Goal: Communication & Community: Answer question/provide support

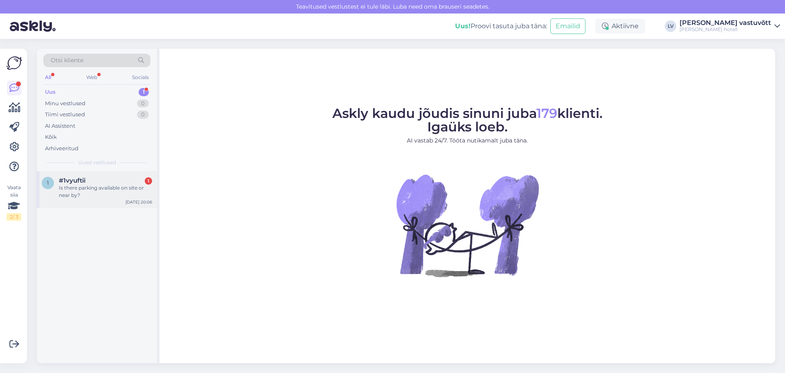
click at [110, 183] on div "#1vyuftii 1" at bounding box center [105, 180] width 93 height 7
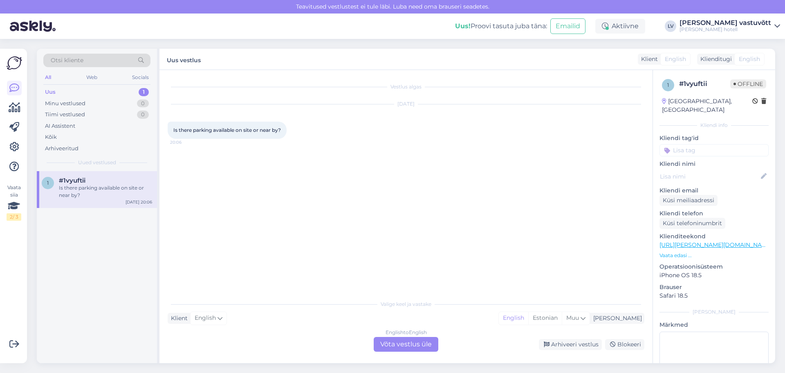
click at [401, 348] on div "English to English Võta vestlus üle" at bounding box center [406, 344] width 65 height 15
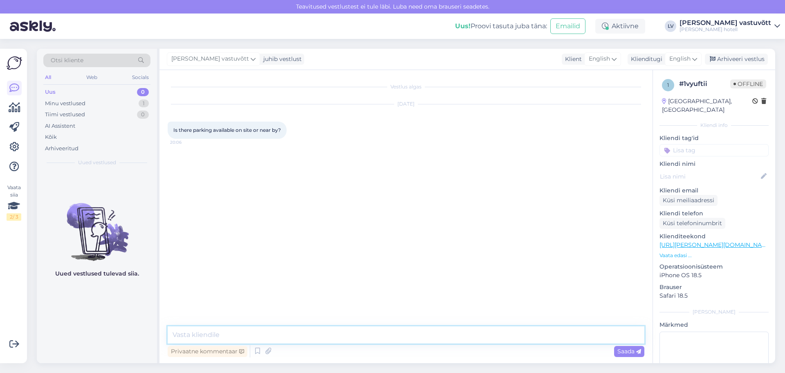
click at [191, 330] on textarea at bounding box center [406, 334] width 477 height 17
paste textarea "Dear, Thank you for choosing Hotel [PERSON_NAME] for your upcoming stay in [GEO…"
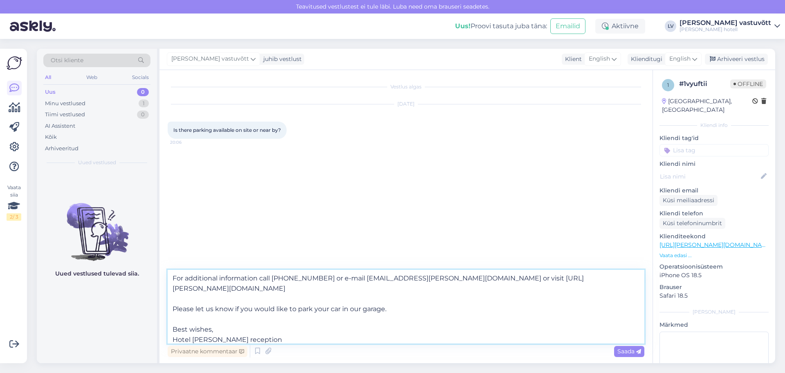
click at [221, 321] on textarea "Dear, Thank you for choosing Hotel [PERSON_NAME] for your upcoming stay in [GEO…" at bounding box center [406, 307] width 477 height 74
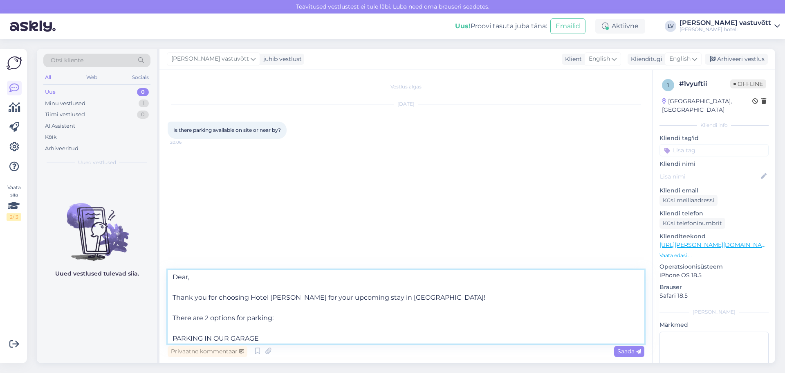
scroll to position [0, 0]
click at [198, 278] on textarea "Dear, Thank you for choosing Hotel [PERSON_NAME] for your upcoming stay in [GEO…" at bounding box center [406, 307] width 477 height 74
drag, startPoint x: 367, startPoint y: 303, endPoint x: 186, endPoint y: 292, distance: 180.7
click at [186, 292] on textarea "Hello! Thank you for choosing Hotel [PERSON_NAME] for your upcoming stay in [GE…" at bounding box center [406, 307] width 477 height 74
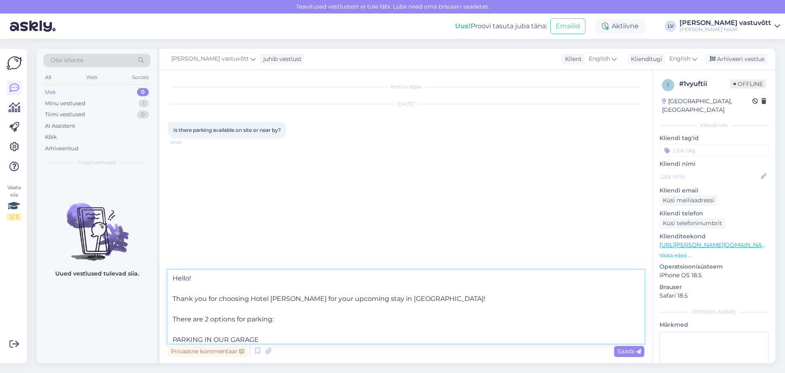
drag, startPoint x: 400, startPoint y: 298, endPoint x: 170, endPoint y: 302, distance: 230.7
click at [170, 302] on textarea "Hello! Thank you for choosing Hotel [PERSON_NAME] for your upcoming stay in [GE…" at bounding box center [406, 307] width 477 height 74
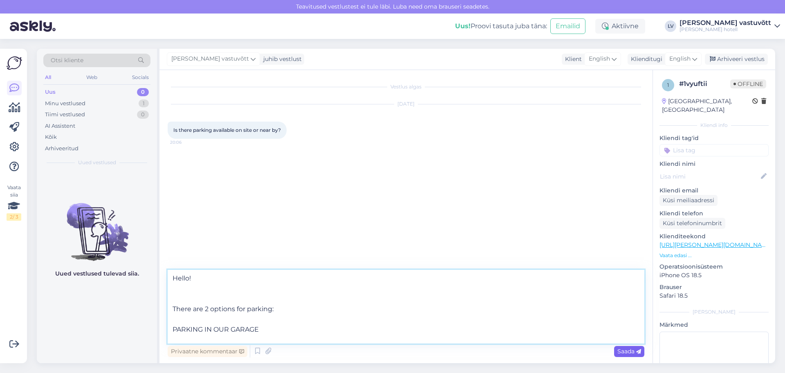
type textarea "Hello! There are 2 options for parking: PARKING IN OUR GARAGE There is an enclo…"
click at [625, 352] on span "Saada" at bounding box center [630, 350] width 24 height 7
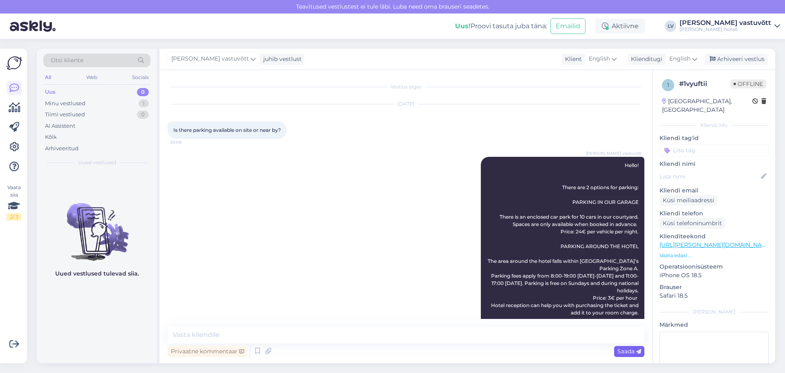
scroll to position [92, 0]
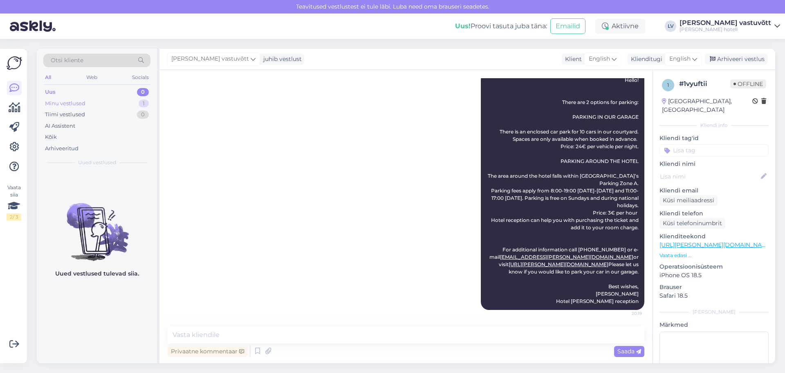
click at [99, 103] on div "Minu vestlused 1" at bounding box center [96, 103] width 107 height 11
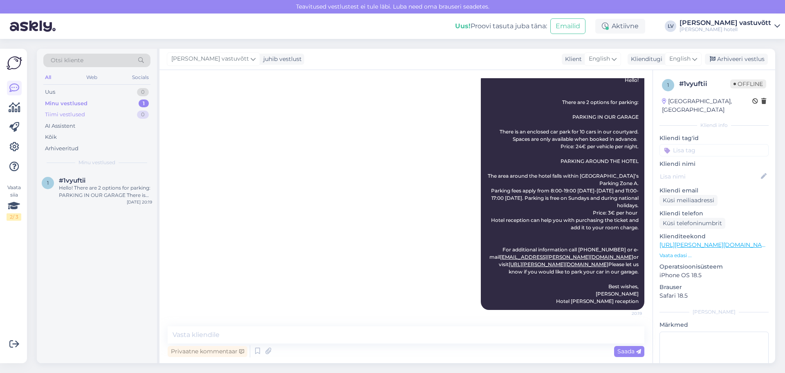
click at [95, 118] on div "Tiimi vestlused 0" at bounding box center [96, 114] width 107 height 11
